Goal: Task Accomplishment & Management: Complete application form

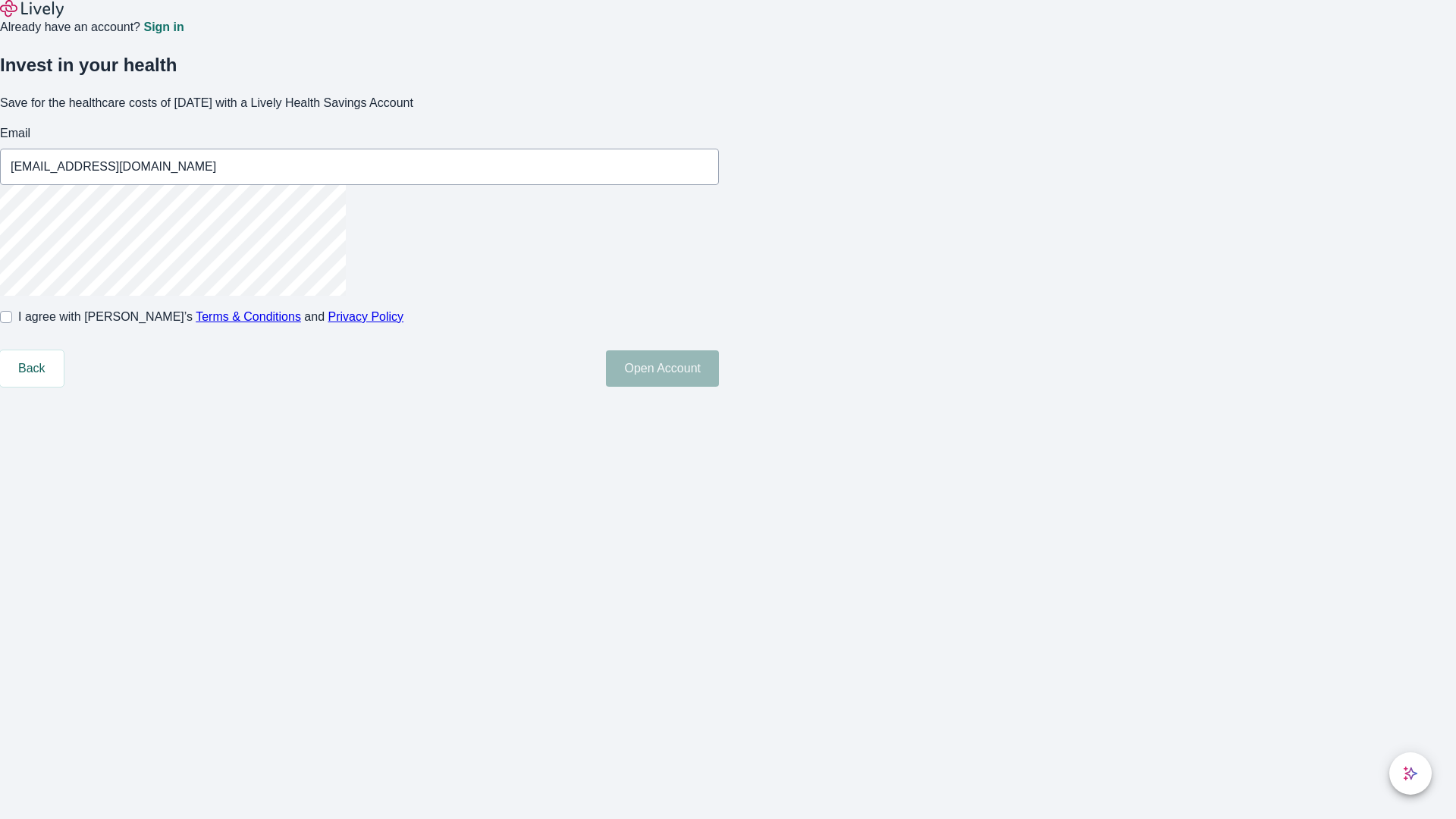
click at [12, 323] on input "I agree with Lively’s Terms & Conditions and Privacy Policy" at bounding box center [6, 317] width 12 height 12
checkbox input "true"
click at [719, 387] on button "Open Account" at bounding box center [662, 369] width 113 height 36
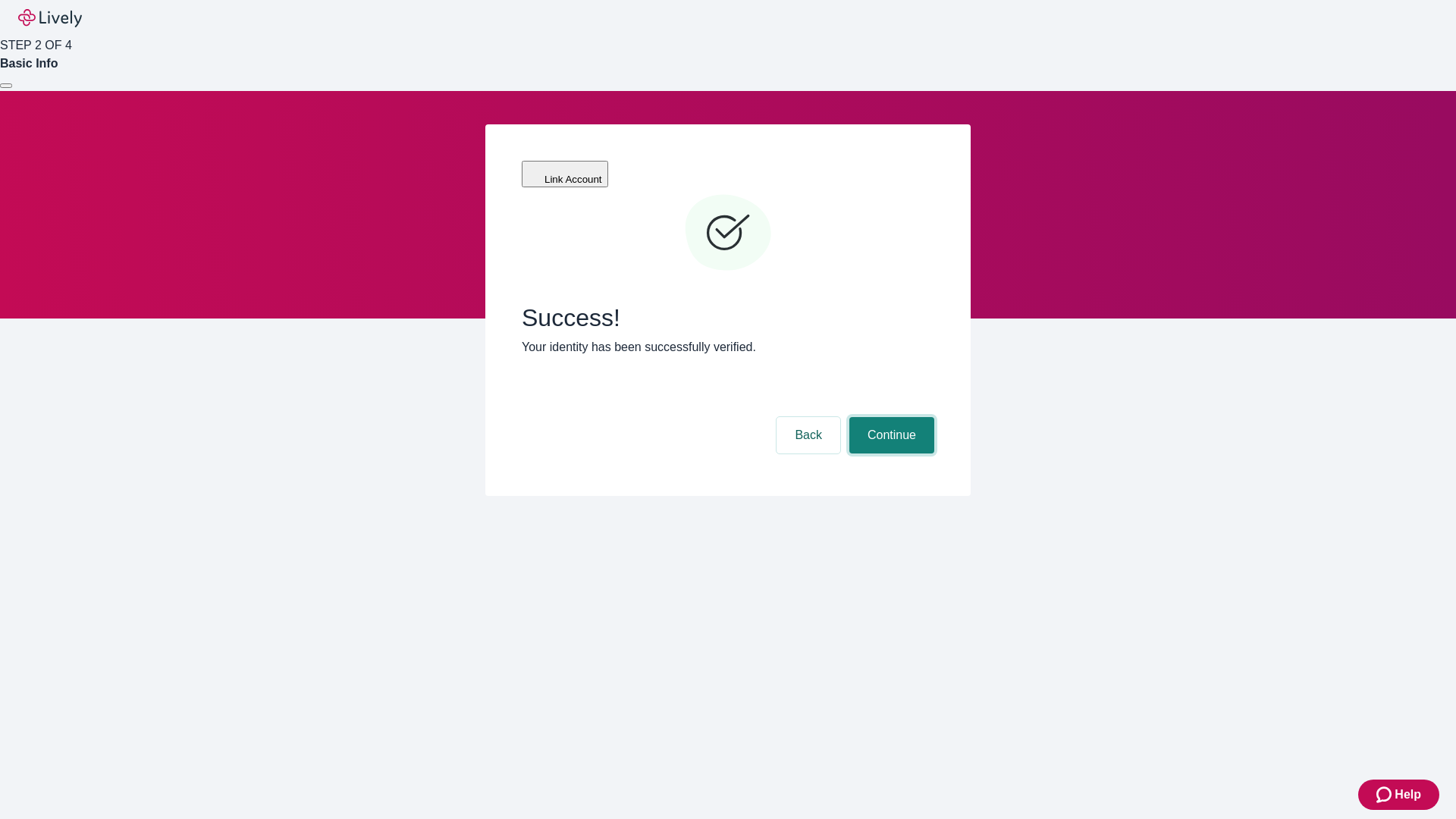
click at [890, 417] on button "Continue" at bounding box center [891, 435] width 85 height 36
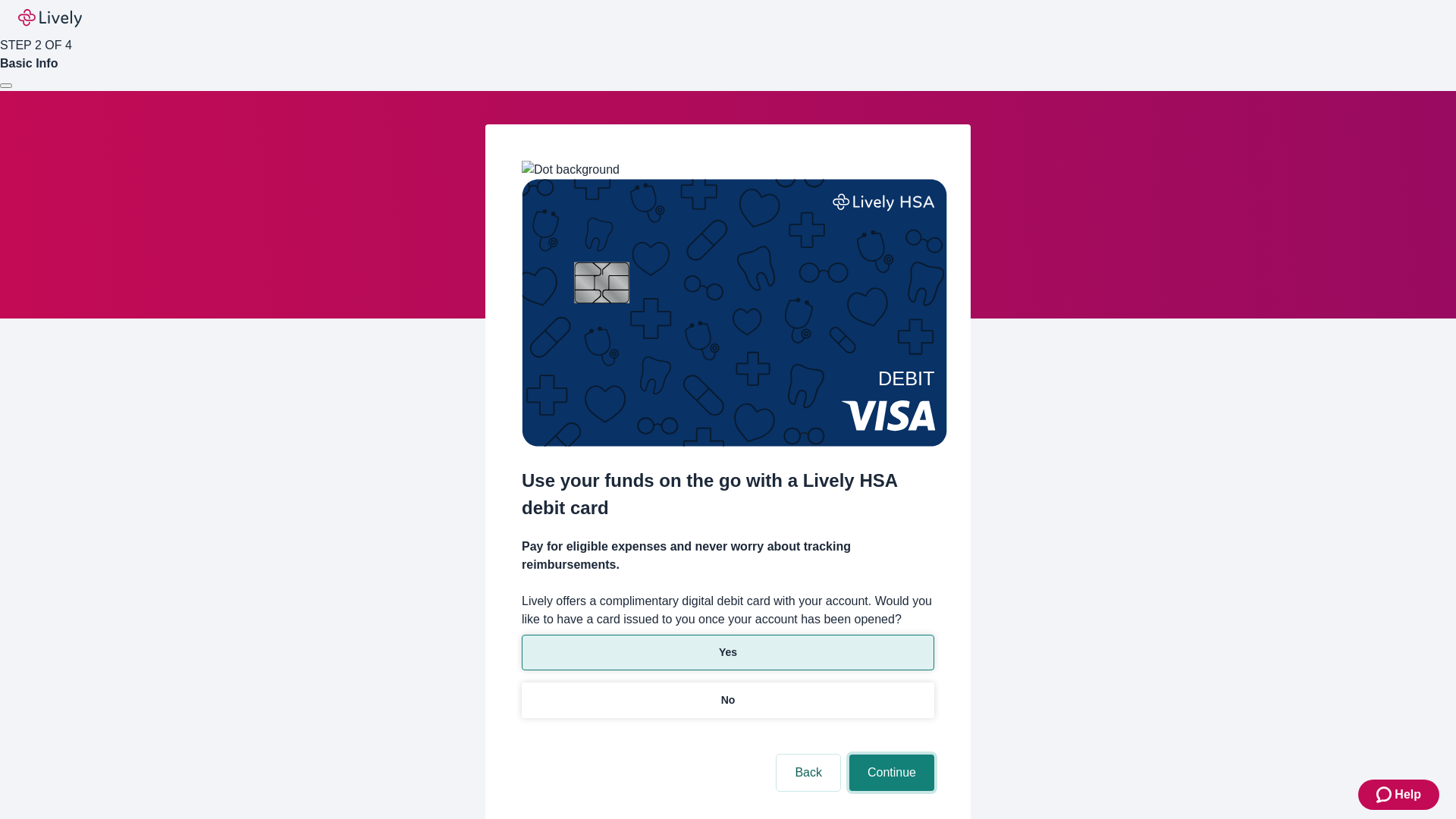
click at [890, 755] on button "Continue" at bounding box center [891, 773] width 85 height 36
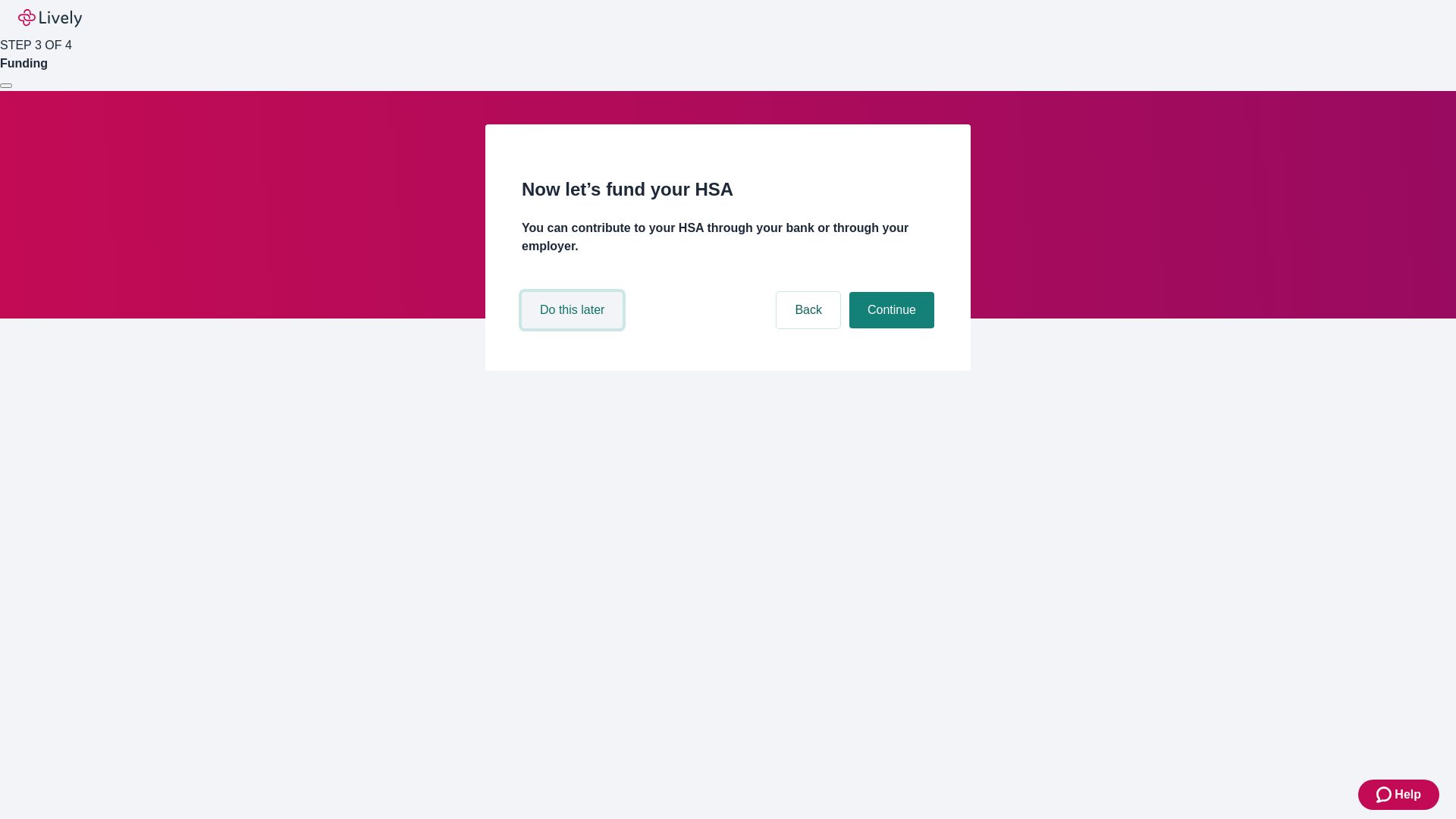
click at [574, 328] on button "Do this later" at bounding box center [572, 310] width 101 height 36
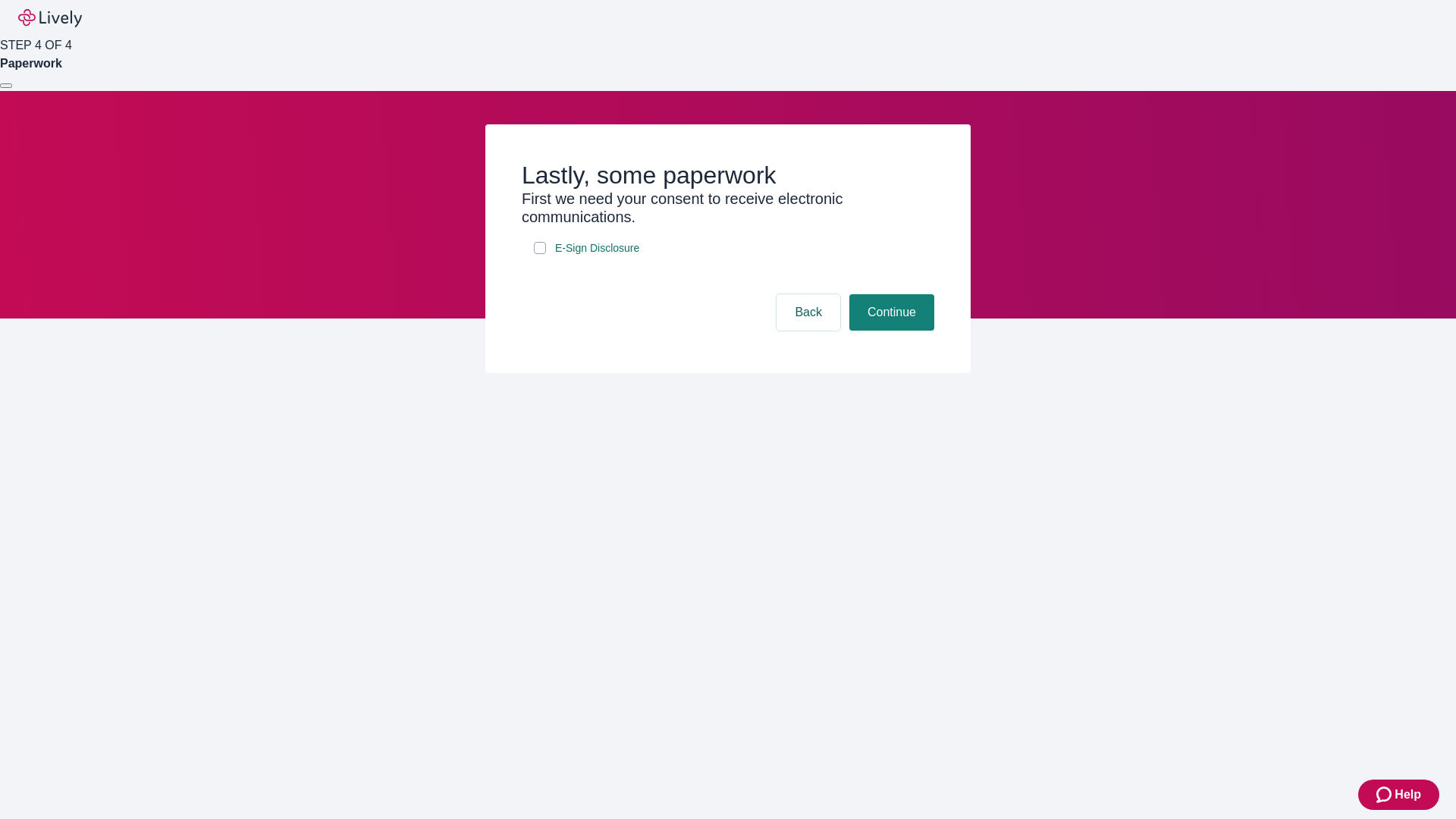
click at [540, 254] on input "E-Sign Disclosure" at bounding box center [540, 248] width 12 height 12
checkbox input "true"
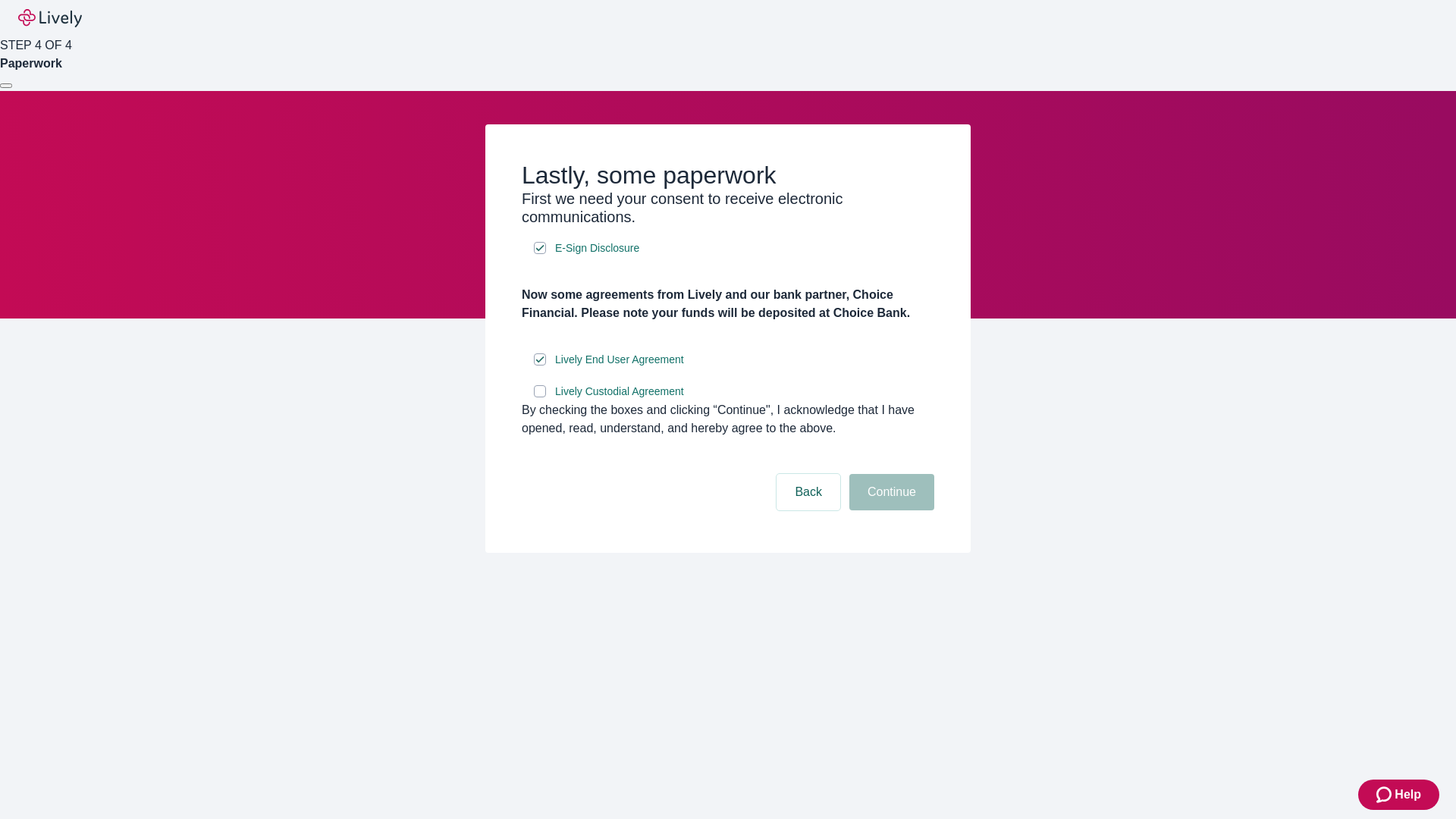
click at [540, 398] on input "Lively Custodial Agreement" at bounding box center [540, 391] width 12 height 12
checkbox input "true"
click at [890, 510] on button "Continue" at bounding box center [891, 492] width 85 height 36
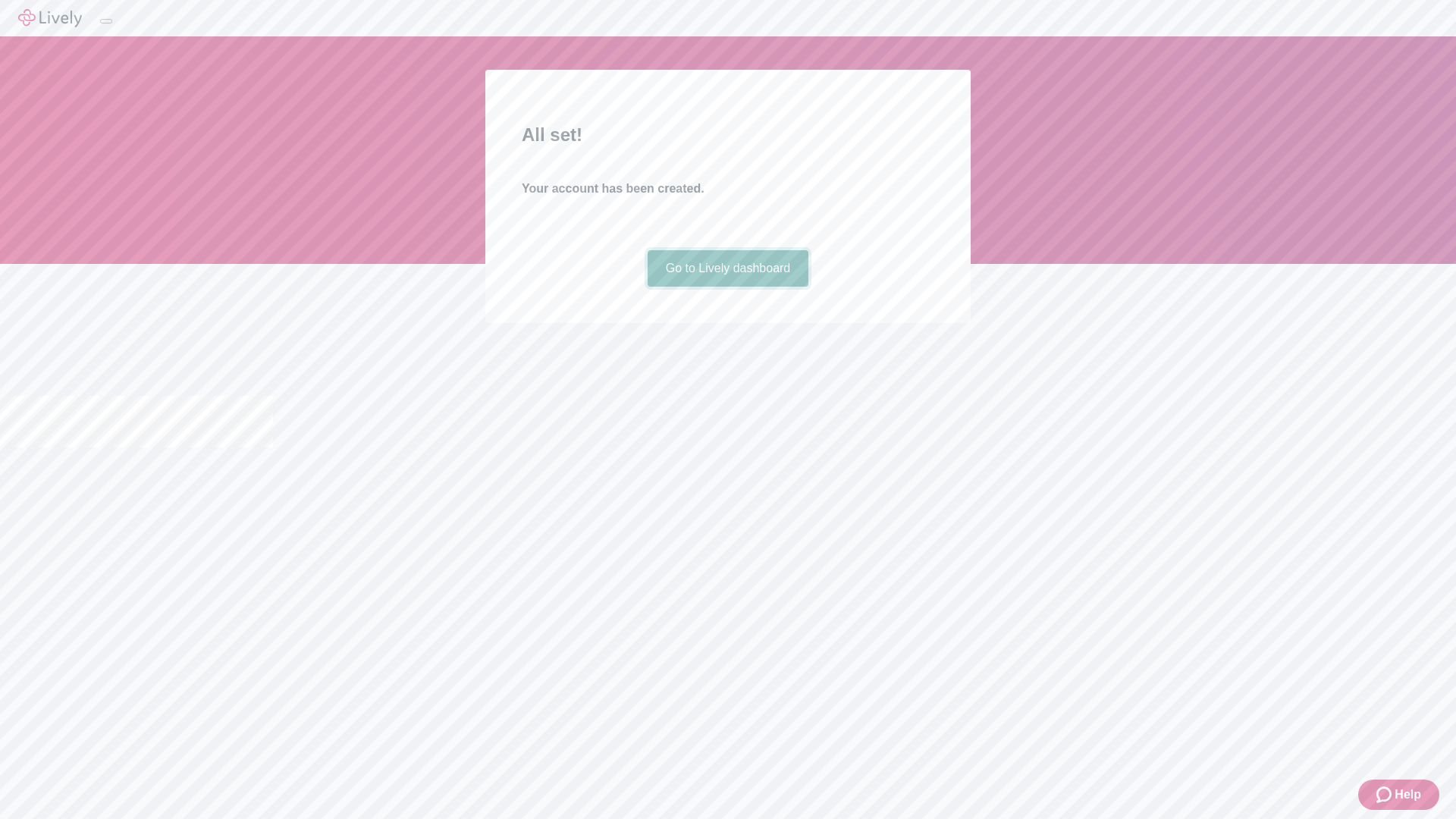
click at [728, 287] on link "Go to Lively dashboard" at bounding box center [728, 269] width 161 height 36
